Goal: Task Accomplishment & Management: Use online tool/utility

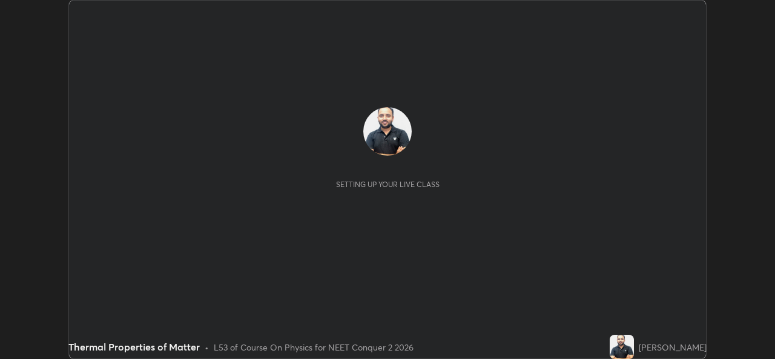
scroll to position [359, 774]
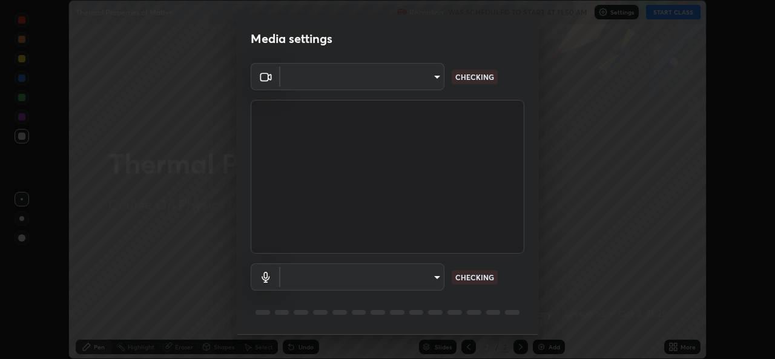
type input "49ae221ac10e7450fae1aa5d9d074b6745a4d7b76778b29691f85c0d3e1dda1d"
type input "communications"
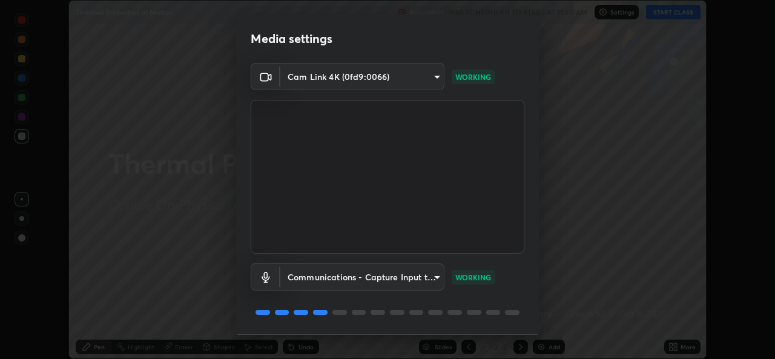
scroll to position [38, 0]
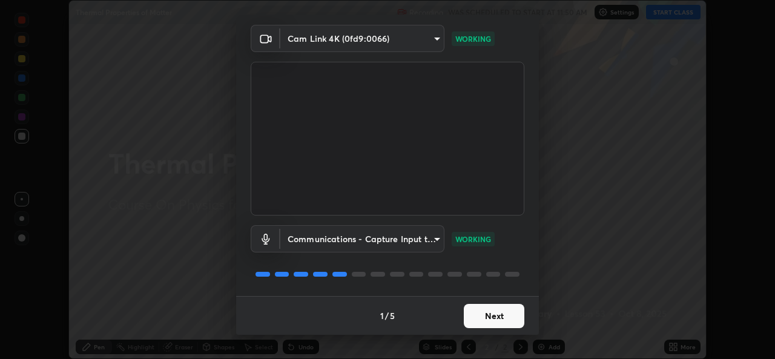
click at [488, 310] on button "Next" at bounding box center [493, 316] width 61 height 24
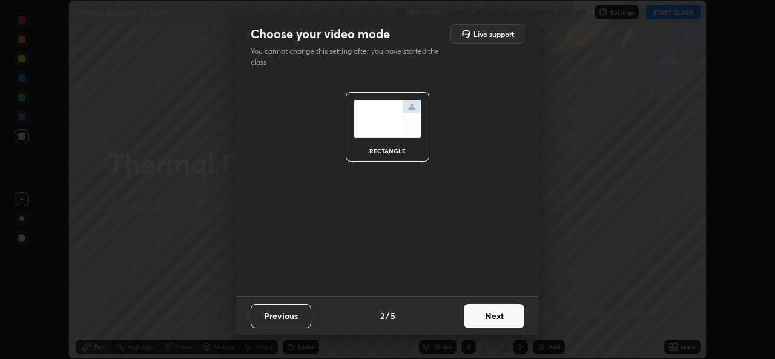
scroll to position [0, 0]
click at [478, 315] on button "Next" at bounding box center [493, 316] width 61 height 24
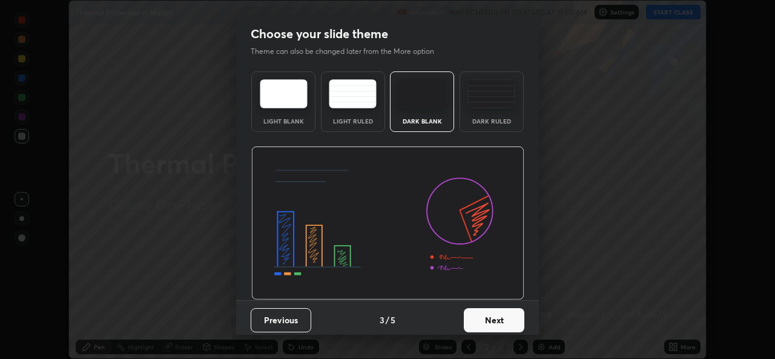
click at [474, 317] on button "Next" at bounding box center [493, 320] width 61 height 24
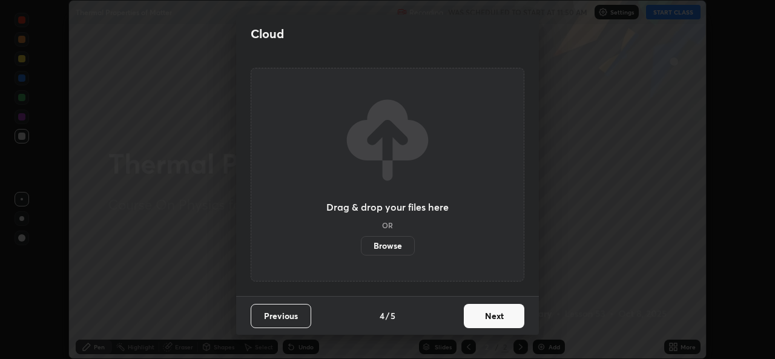
click at [473, 318] on button "Next" at bounding box center [493, 316] width 61 height 24
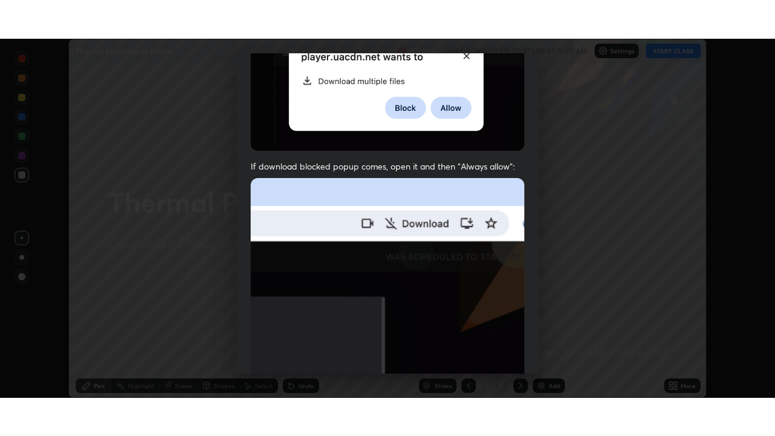
scroll to position [285, 0]
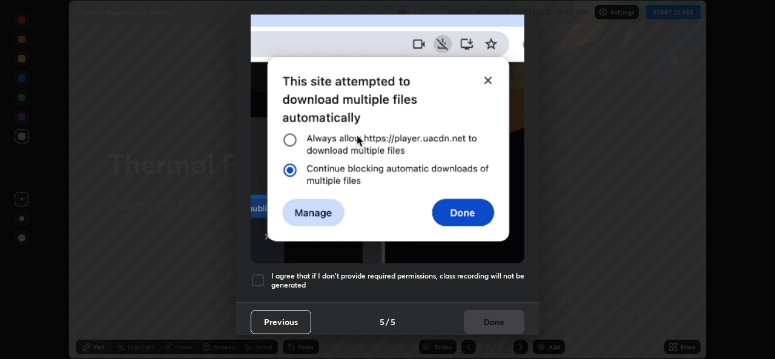
click at [260, 273] on div at bounding box center [258, 280] width 15 height 15
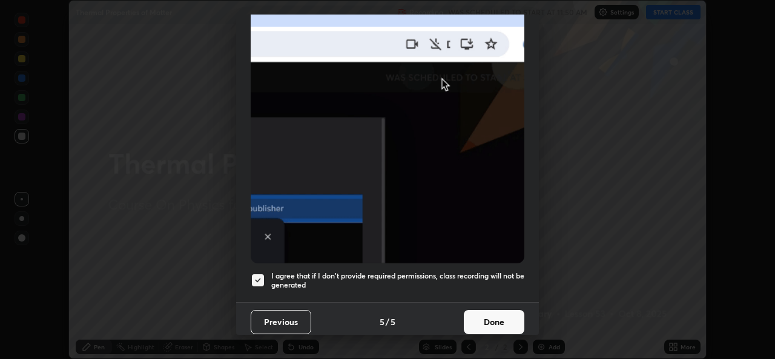
click at [485, 318] on button "Done" at bounding box center [493, 322] width 61 height 24
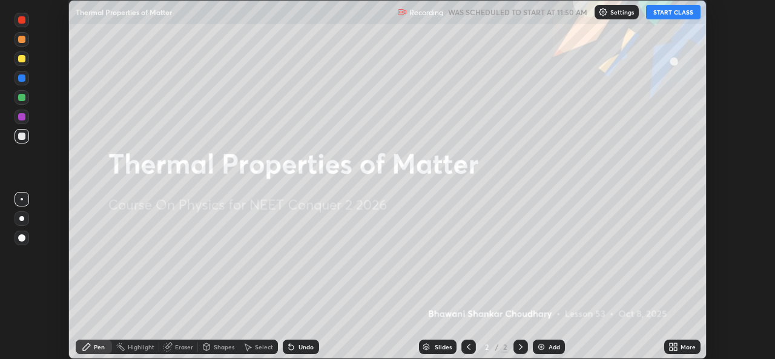
click at [670, 345] on icon at bounding box center [670, 344] width 3 height 3
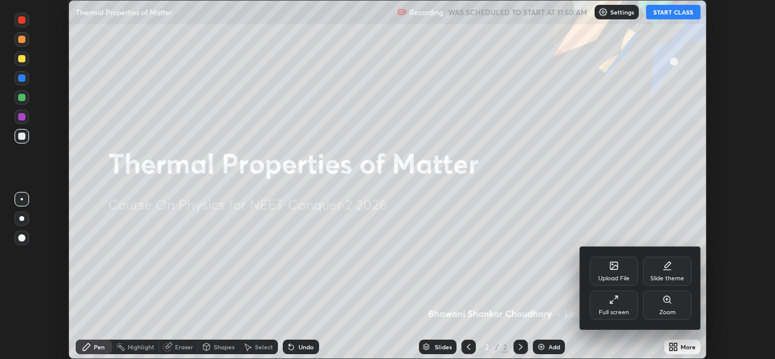
click at [615, 307] on div "Full screen" at bounding box center [613, 304] width 48 height 29
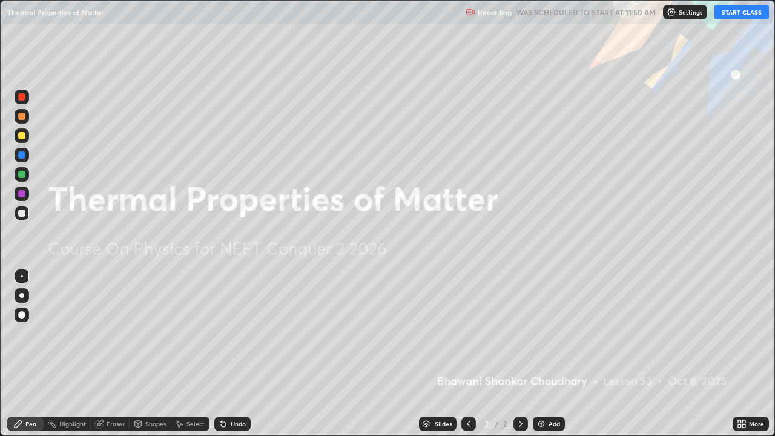
scroll to position [436, 775]
click at [744, 11] on button "START CLASS" at bounding box center [741, 12] width 54 height 15
click at [546, 358] on div "Add" at bounding box center [548, 423] width 32 height 15
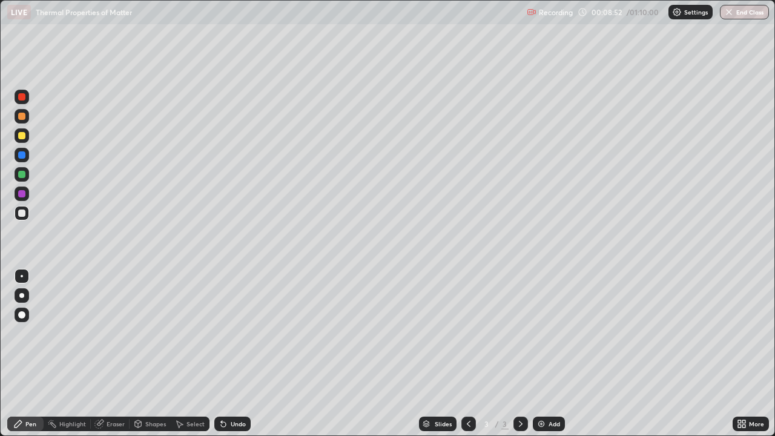
click at [110, 358] on div "Eraser" at bounding box center [110, 423] width 39 height 15
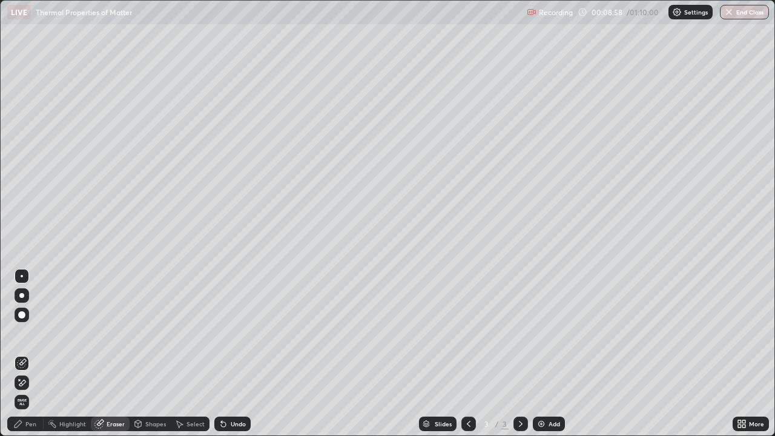
click at [32, 358] on div "Pen" at bounding box center [30, 424] width 11 height 6
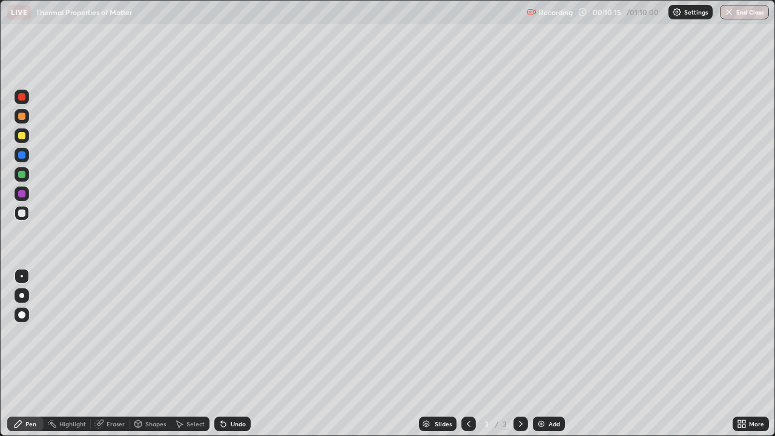
click at [106, 358] on div "Eraser" at bounding box center [115, 424] width 18 height 6
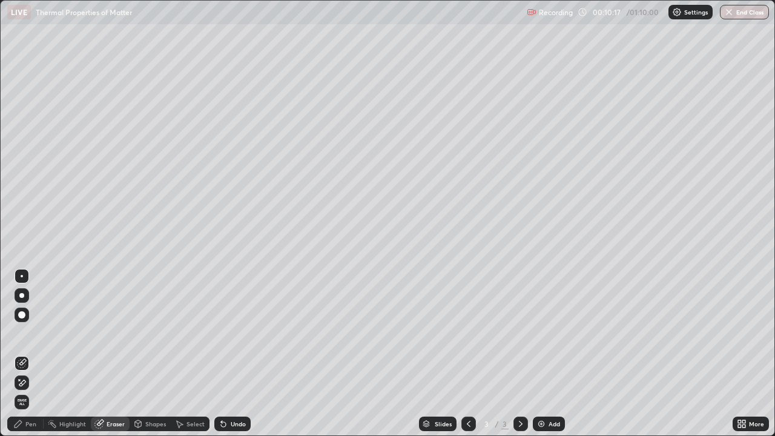
click at [20, 358] on icon at bounding box center [18, 424] width 10 height 10
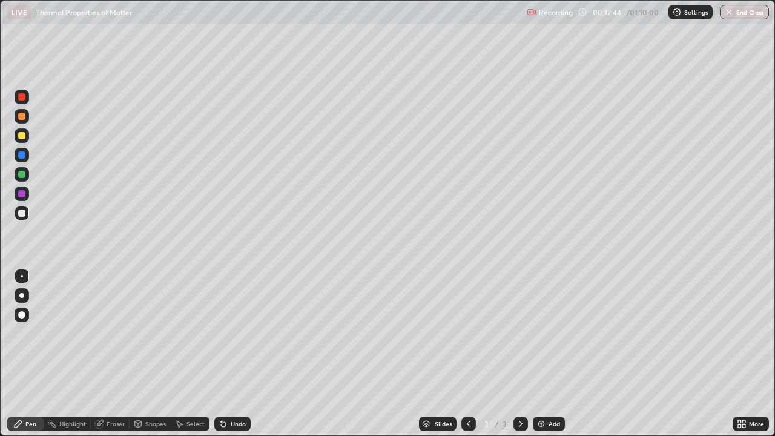
click at [103, 358] on div "Eraser" at bounding box center [110, 423] width 39 height 15
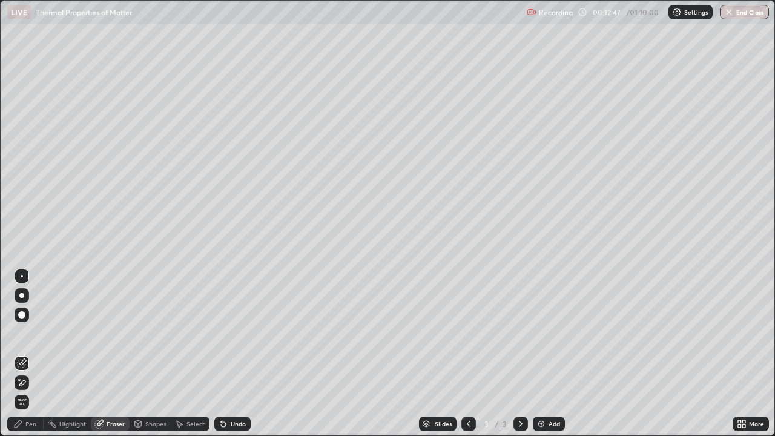
click at [19, 358] on icon at bounding box center [18, 423] width 7 height 7
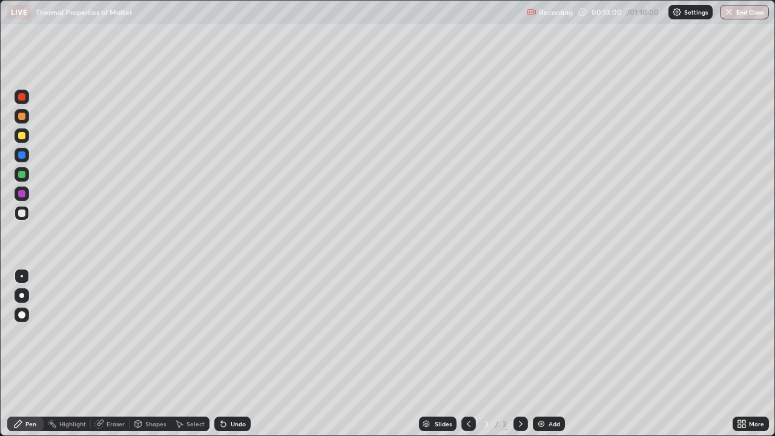
click at [106, 358] on div "Eraser" at bounding box center [115, 424] width 18 height 6
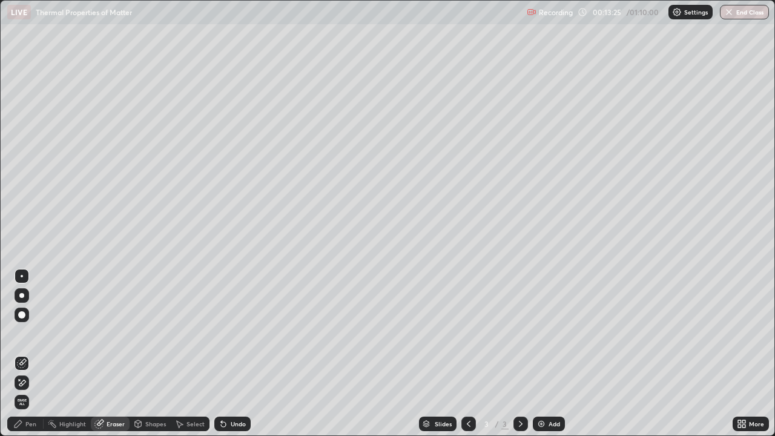
click at [31, 358] on div "Pen" at bounding box center [30, 424] width 11 height 6
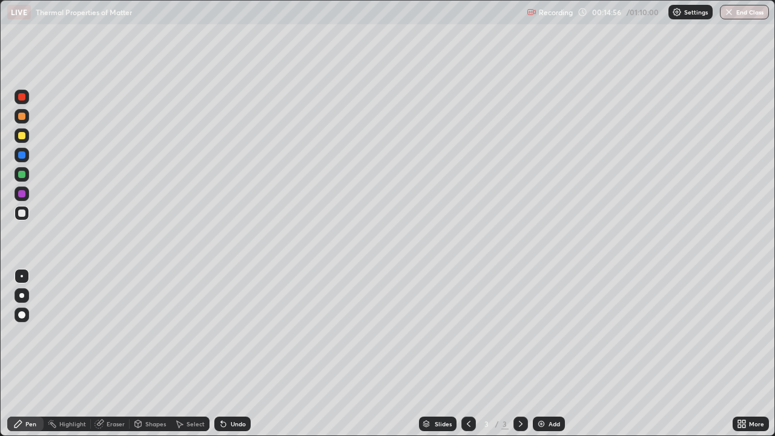
click at [108, 358] on div "Eraser" at bounding box center [115, 424] width 18 height 6
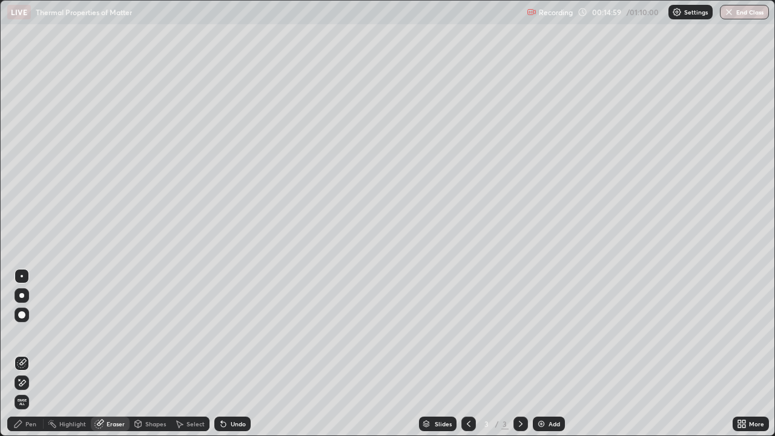
click at [30, 358] on div "Pen" at bounding box center [30, 424] width 11 height 6
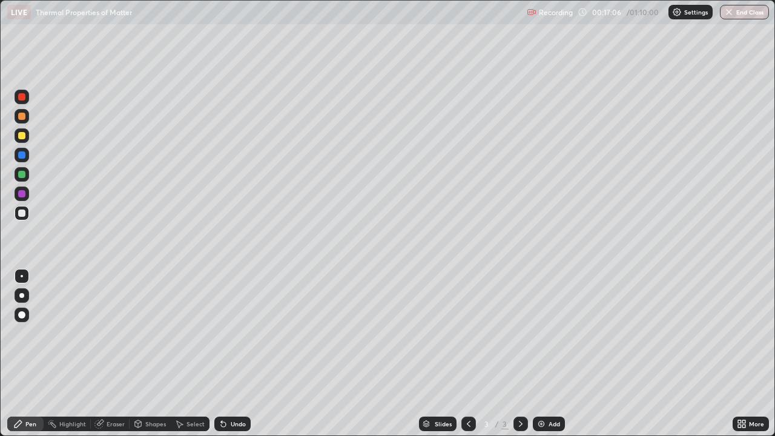
click at [102, 358] on icon at bounding box center [99, 424] width 10 height 10
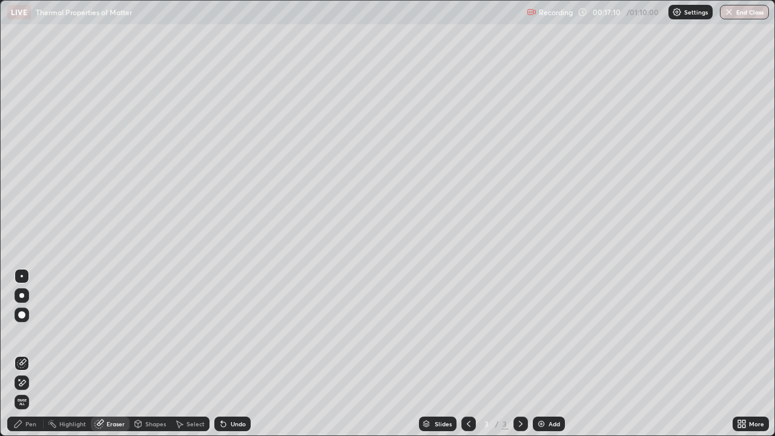
click at [30, 358] on div "Pen" at bounding box center [30, 424] width 11 height 6
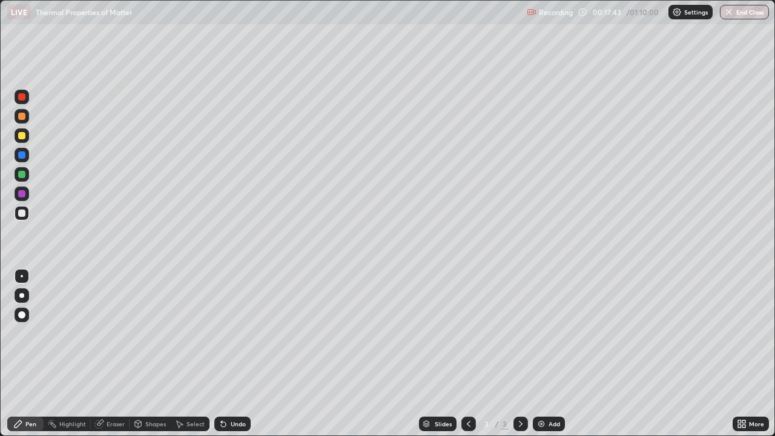
click at [110, 358] on div "Eraser" at bounding box center [115, 424] width 18 height 6
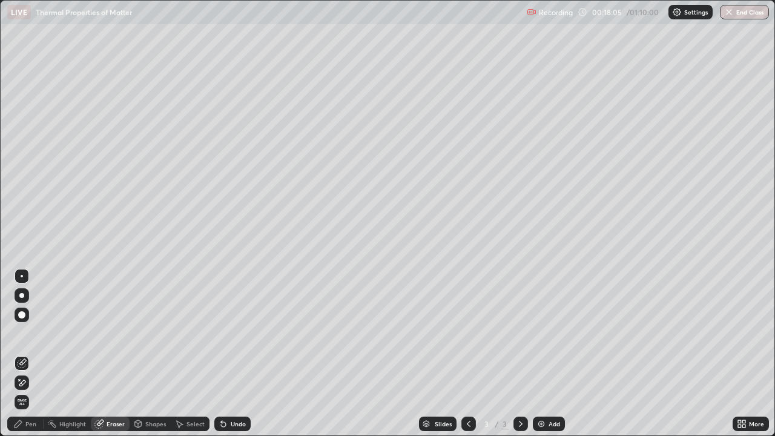
click at [33, 358] on div "Pen" at bounding box center [30, 424] width 11 height 6
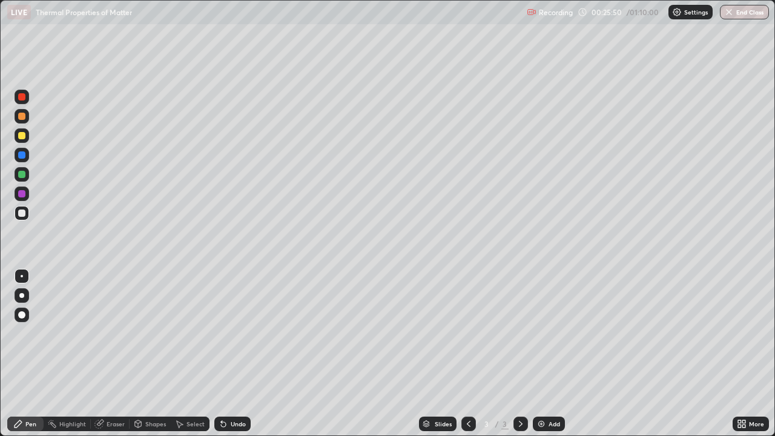
click at [540, 358] on img at bounding box center [541, 424] width 10 height 10
click at [539, 358] on img at bounding box center [541, 424] width 10 height 10
click at [221, 358] on icon at bounding box center [223, 424] width 5 height 5
click at [222, 358] on icon at bounding box center [223, 424] width 5 height 5
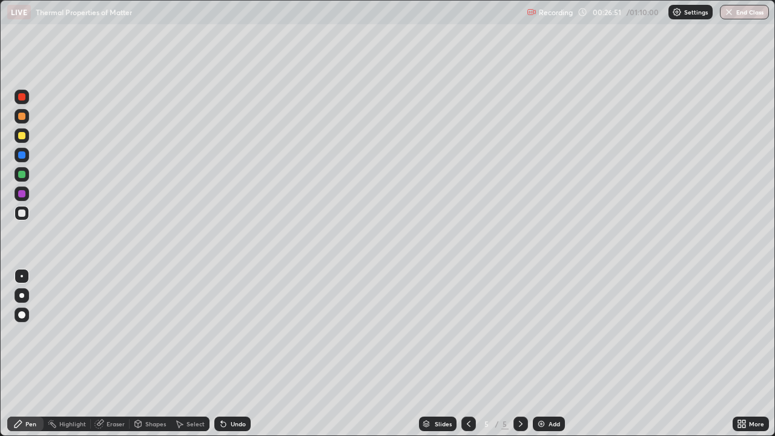
click at [222, 358] on icon at bounding box center [223, 424] width 5 height 5
click at [223, 358] on icon at bounding box center [223, 424] width 5 height 5
click at [223, 358] on icon at bounding box center [223, 424] width 10 height 10
click at [537, 358] on img at bounding box center [541, 424] width 10 height 10
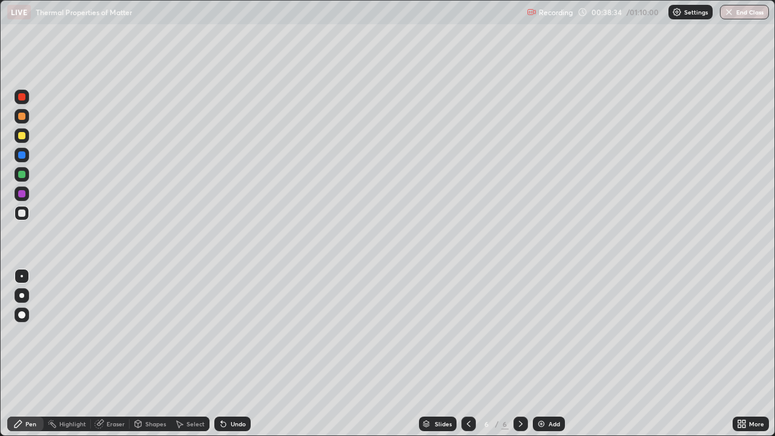
click at [549, 358] on div "Add" at bounding box center [548, 423] width 32 height 15
click at [548, 358] on div "Add" at bounding box center [553, 424] width 11 height 6
click at [539, 358] on img at bounding box center [541, 424] width 10 height 10
click at [467, 358] on icon at bounding box center [468, 424] width 10 height 10
click at [519, 358] on icon at bounding box center [521, 424] width 10 height 10
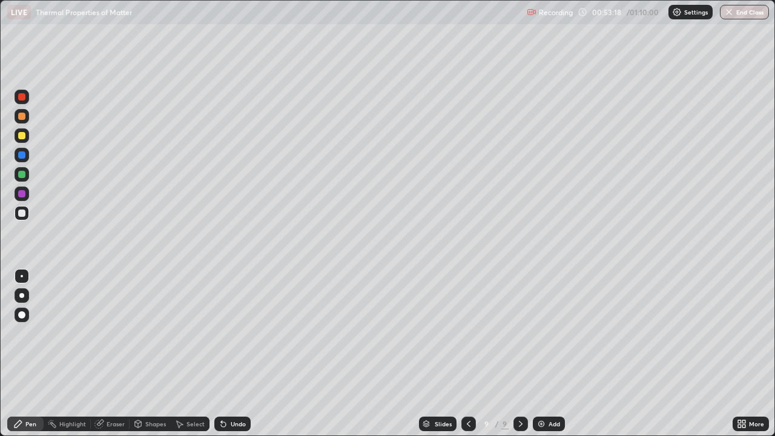
click at [466, 358] on icon at bounding box center [468, 424] width 10 height 10
click at [521, 358] on icon at bounding box center [521, 424] width 10 height 10
click at [108, 358] on div "Eraser" at bounding box center [115, 424] width 18 height 6
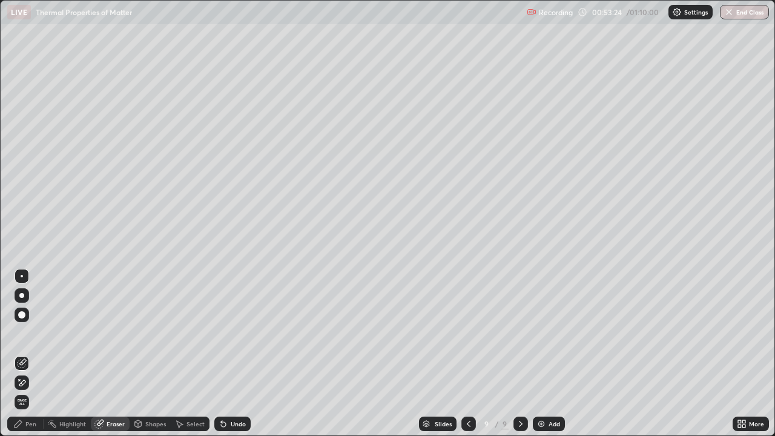
click at [33, 358] on div "Pen" at bounding box center [25, 423] width 36 height 15
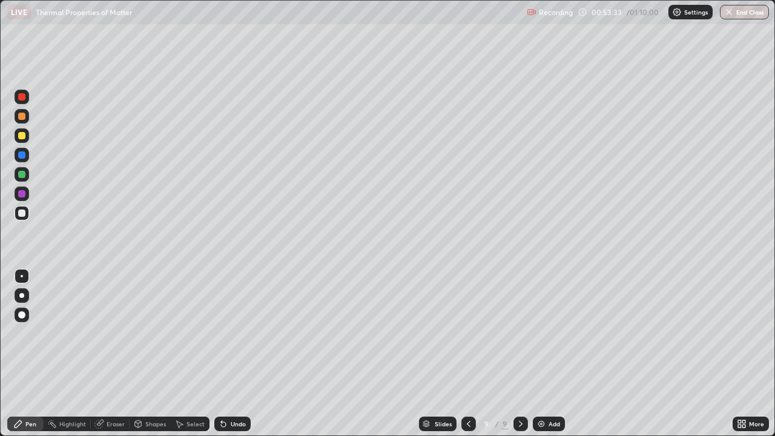
click at [234, 358] on div "Undo" at bounding box center [238, 424] width 15 height 6
click at [235, 358] on div "Undo" at bounding box center [238, 424] width 15 height 6
click at [467, 358] on icon at bounding box center [468, 424] width 10 height 10
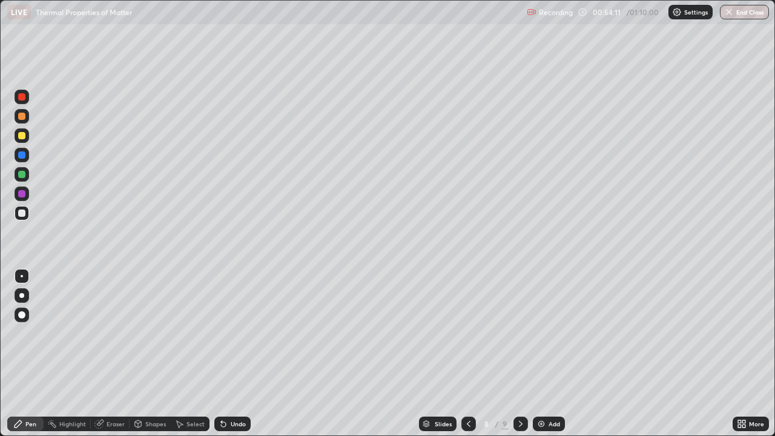
click at [516, 358] on icon at bounding box center [521, 424] width 10 height 10
click at [149, 358] on div "Shapes" at bounding box center [149, 423] width 41 height 15
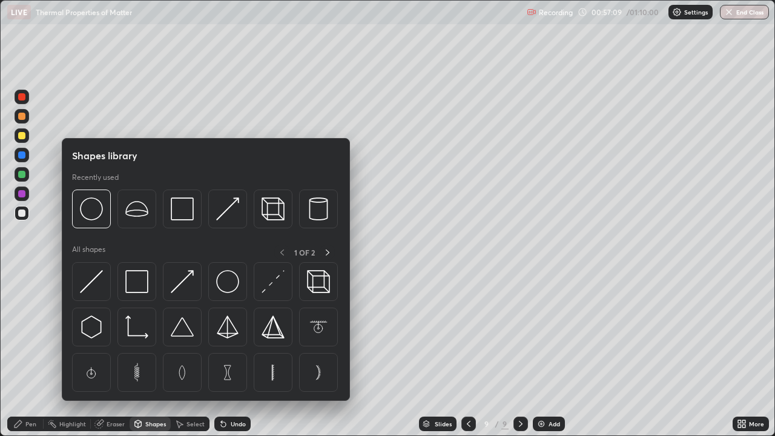
click at [110, 358] on div "Eraser" at bounding box center [115, 424] width 18 height 6
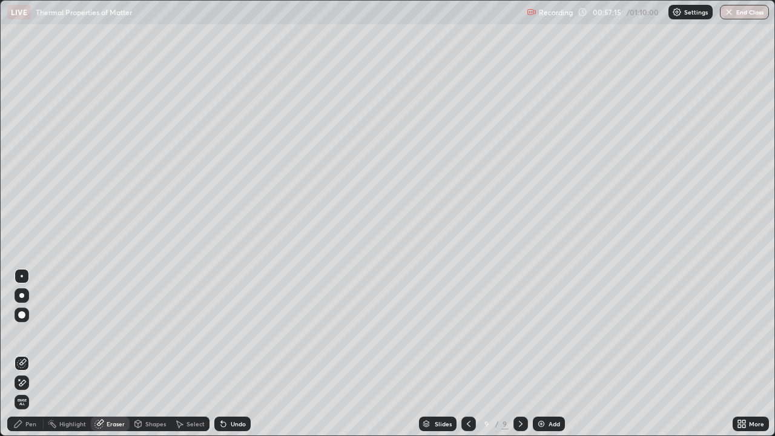
click at [31, 358] on div "Pen" at bounding box center [30, 424] width 11 height 6
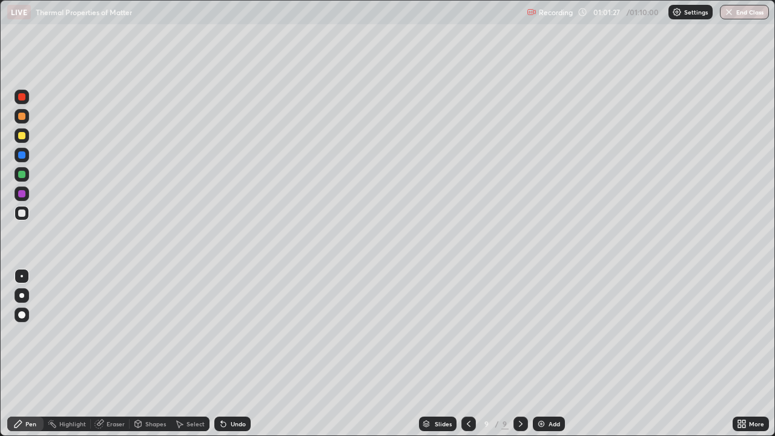
click at [548, 358] on div "Add" at bounding box center [553, 424] width 11 height 6
click at [743, 15] on button "End Class" at bounding box center [743, 12] width 49 height 15
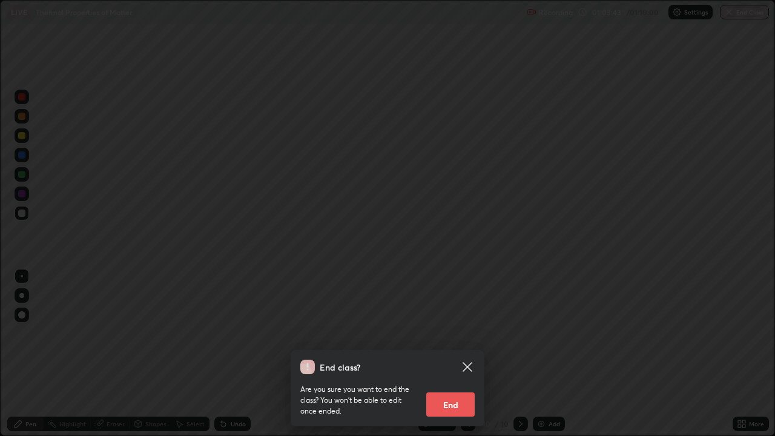
click at [453, 358] on button "End" at bounding box center [450, 404] width 48 height 24
